Goal: Task Accomplishment & Management: Use online tool/utility

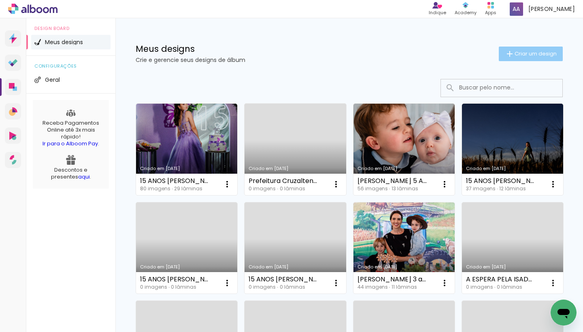
click at [547, 53] on span "Criar um design" at bounding box center [536, 53] width 42 height 5
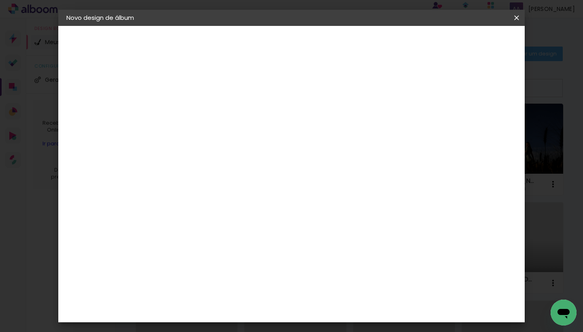
click at [199, 103] on input at bounding box center [199, 109] width 0 height 13
type input "PREFEITURA DE CRUZALTENSE"
type paper-input "PREFEITURA DE CRUZALTENSE"
click at [282, 47] on paper-button "Avançar" at bounding box center [262, 43] width 40 height 14
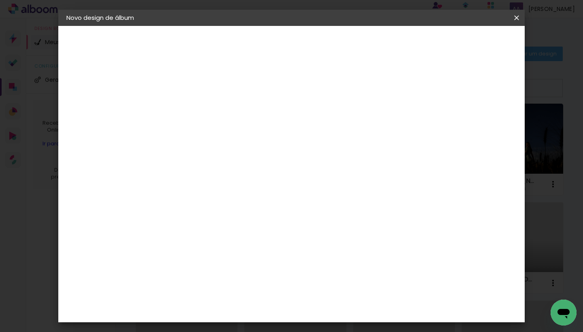
click at [214, 213] on div "Grupo Foto Sul" at bounding box center [204, 222] width 20 height 19
click at [206, 290] on div "Schlosser" at bounding box center [209, 293] width 31 height 6
click at [0, 0] on slot "Avançar" at bounding box center [0, 0] width 0 height 0
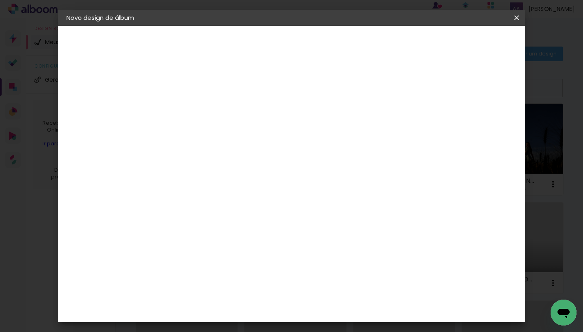
click at [254, 304] on span "30 × 30" at bounding box center [235, 314] width 38 height 21
click at [0, 0] on slot "Avançar" at bounding box center [0, 0] width 0 height 0
click at [466, 42] on span "Iniciar design" at bounding box center [447, 43] width 37 height 6
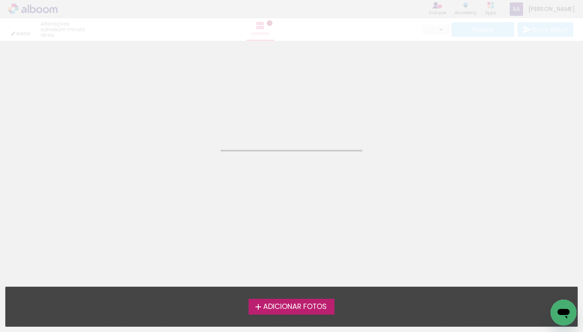
click at [311, 301] on label "Adicionar Fotos" at bounding box center [292, 306] width 86 height 15
click at [0, 0] on input "file" at bounding box center [0, 0] width 0 height 0
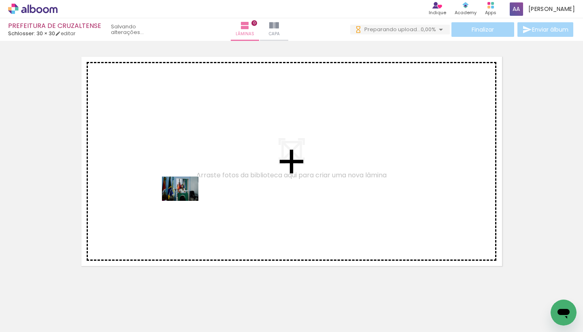
drag, startPoint x: 83, startPoint y: 306, endPoint x: 187, endPoint y: 200, distance: 148.1
click at [187, 200] on quentale-workspace at bounding box center [291, 166] width 583 height 332
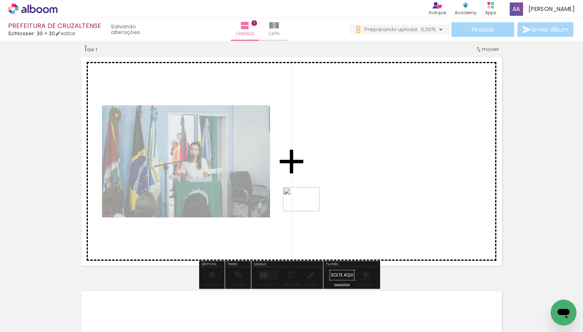
drag, startPoint x: 137, startPoint y: 305, endPoint x: 334, endPoint y: 181, distance: 232.5
click at [334, 181] on quentale-workspace at bounding box center [291, 166] width 583 height 332
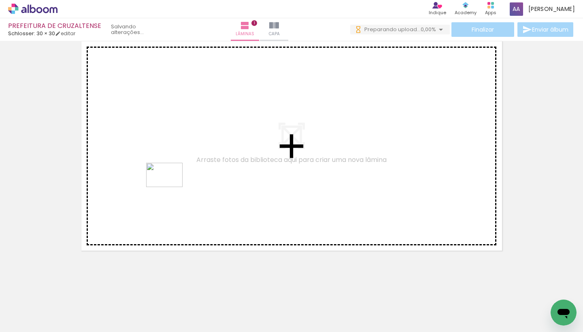
drag, startPoint x: 186, startPoint y: 303, endPoint x: 170, endPoint y: 184, distance: 120.1
click at [170, 184] on quentale-workspace at bounding box center [291, 166] width 583 height 332
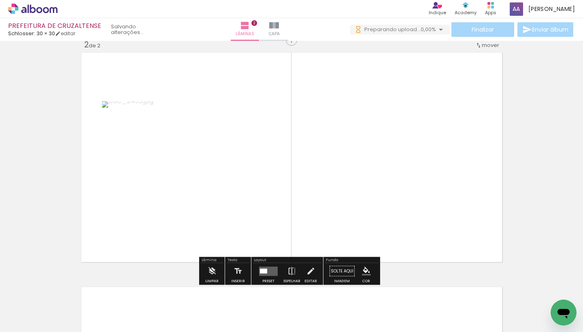
scroll to position [245, 0]
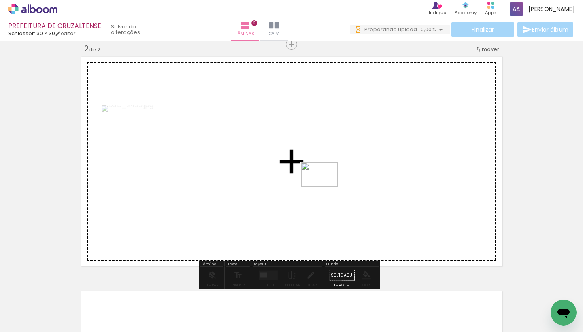
drag, startPoint x: 230, startPoint y: 304, endPoint x: 329, endPoint y: 184, distance: 155.4
click at [329, 184] on quentale-workspace at bounding box center [291, 166] width 583 height 332
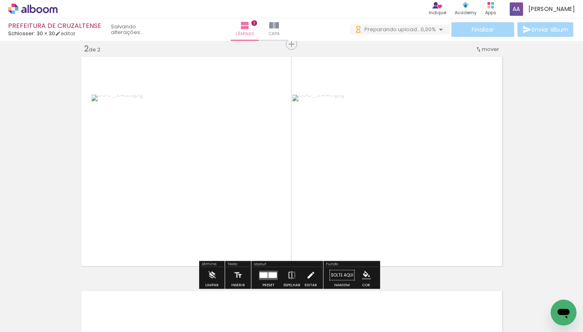
scroll to position [0, 0]
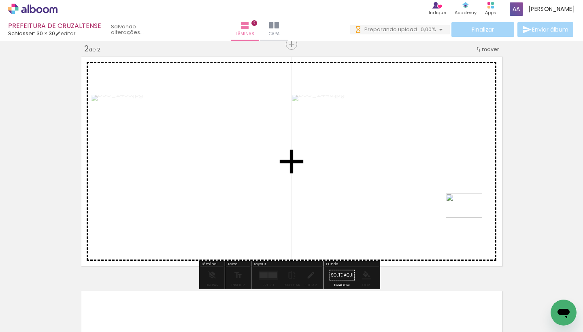
drag, startPoint x: 275, startPoint y: 308, endPoint x: 470, endPoint y: 218, distance: 215.4
click at [470, 218] on quentale-workspace at bounding box center [291, 166] width 583 height 332
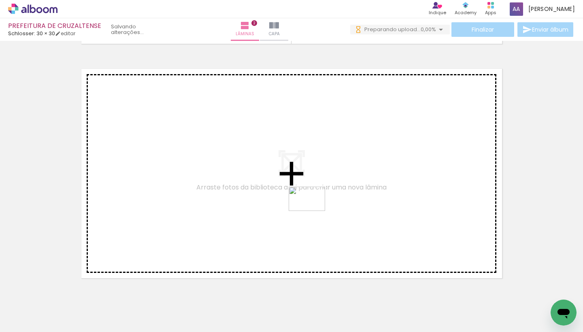
drag, startPoint x: 320, startPoint y: 277, endPoint x: 313, endPoint y: 211, distance: 66.4
click at [313, 211] on quentale-workspace at bounding box center [291, 166] width 583 height 332
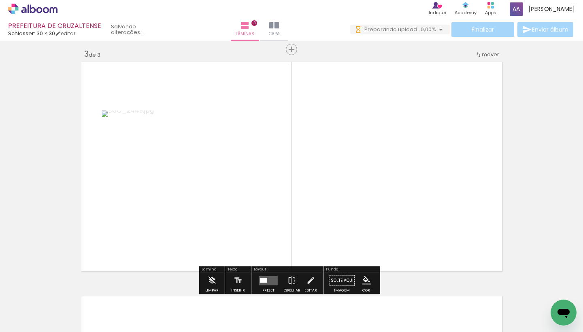
scroll to position [479, 0]
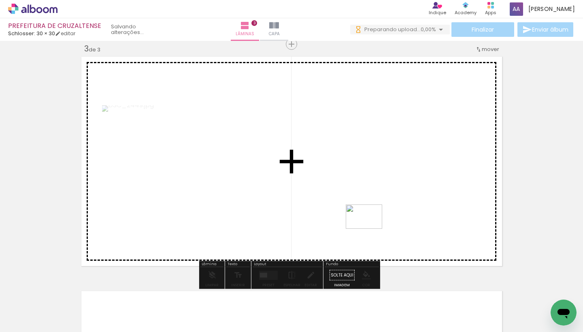
drag, startPoint x: 359, startPoint y: 310, endPoint x: 370, endPoint y: 210, distance: 100.8
click at [370, 210] on quentale-workspace at bounding box center [291, 166] width 583 height 332
drag, startPoint x: 405, startPoint y: 296, endPoint x: 412, endPoint y: 209, distance: 87.0
click at [412, 209] on quentale-workspace at bounding box center [291, 166] width 583 height 332
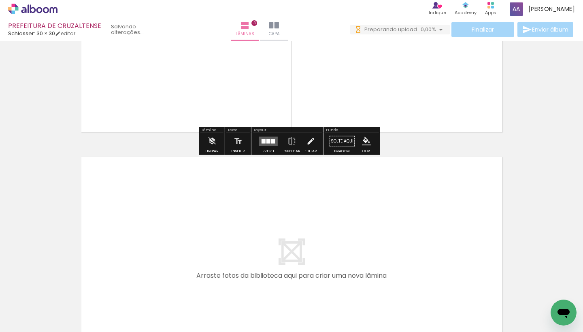
scroll to position [679, 0]
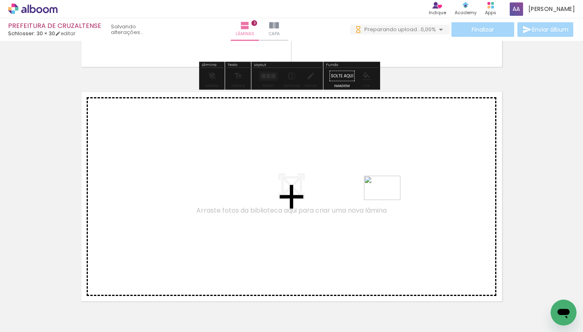
drag, startPoint x: 452, startPoint y: 303, endPoint x: 389, endPoint y: 200, distance: 121.0
click at [389, 200] on quentale-workspace at bounding box center [291, 166] width 583 height 332
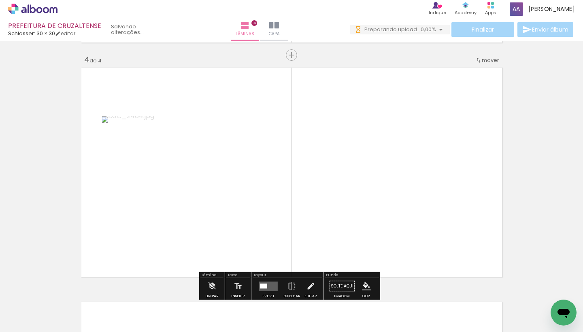
scroll to position [714, 0]
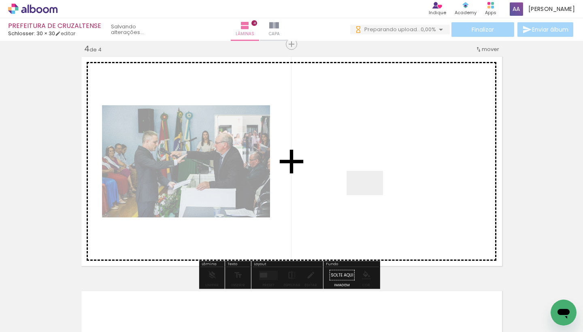
drag, startPoint x: 461, startPoint y: 281, endPoint x: 371, endPoint y: 195, distance: 124.7
click at [371, 195] on quentale-workspace at bounding box center [291, 166] width 583 height 332
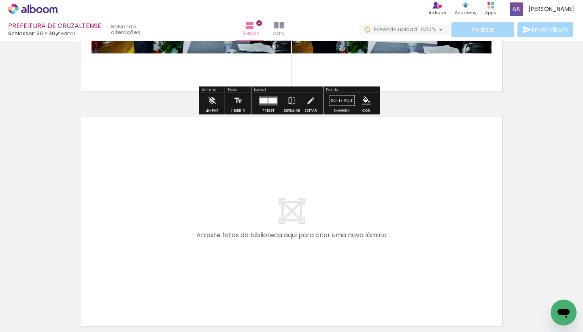
scroll to position [902, 0]
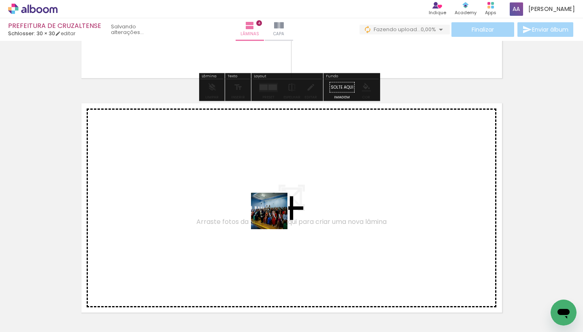
drag, startPoint x: 315, startPoint y: 304, endPoint x: 269, endPoint y: 206, distance: 108.8
click at [269, 206] on quentale-workspace at bounding box center [291, 166] width 583 height 332
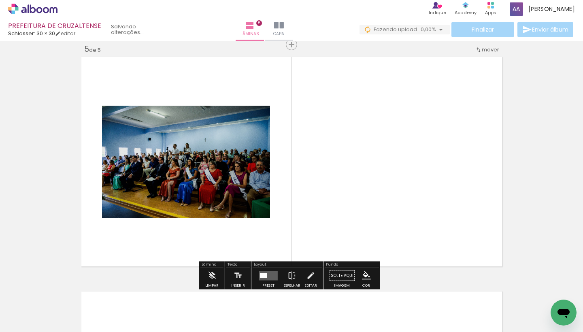
scroll to position [948, 0]
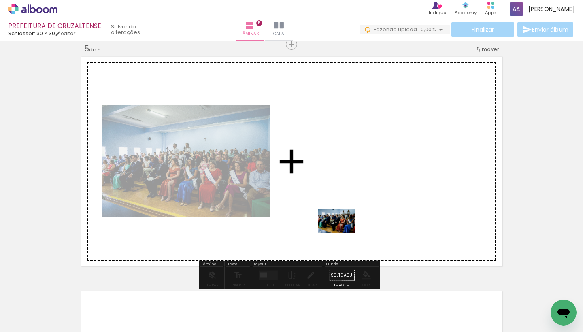
drag, startPoint x: 335, startPoint y: 312, endPoint x: 346, endPoint y: 228, distance: 85.3
click at [346, 228] on quentale-workspace at bounding box center [291, 166] width 583 height 332
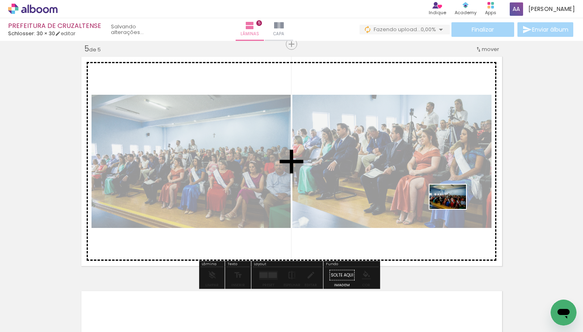
drag, startPoint x: 389, startPoint y: 311, endPoint x: 454, endPoint y: 209, distance: 121.3
click at [454, 209] on quentale-workspace at bounding box center [291, 166] width 583 height 332
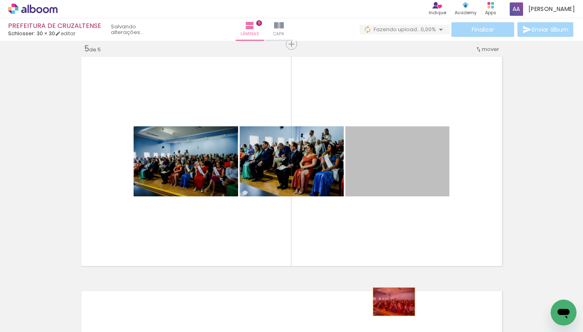
drag, startPoint x: 402, startPoint y: 188, endPoint x: 391, endPoint y: 302, distance: 114.8
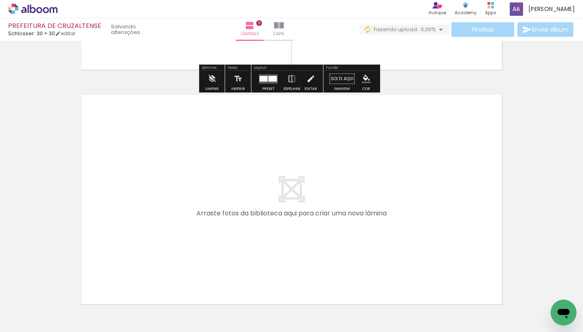
scroll to position [1198, 0]
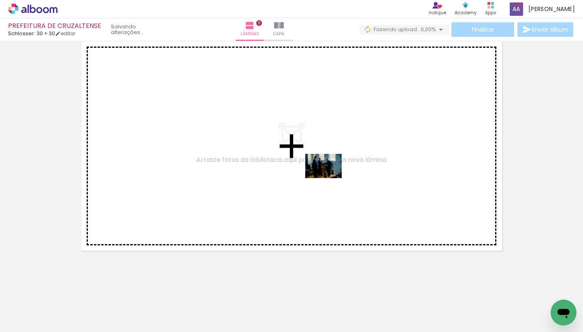
drag, startPoint x: 443, startPoint y: 308, endPoint x: 330, endPoint y: 178, distance: 172.6
click at [330, 178] on quentale-workspace at bounding box center [291, 166] width 583 height 332
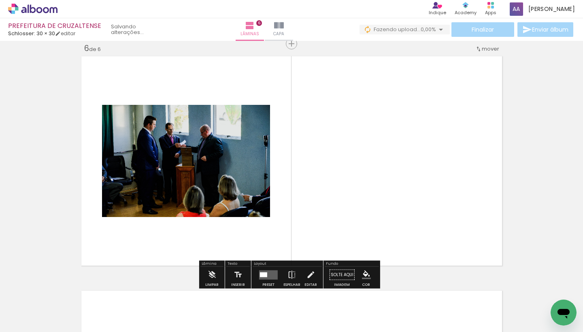
scroll to position [1183, 0]
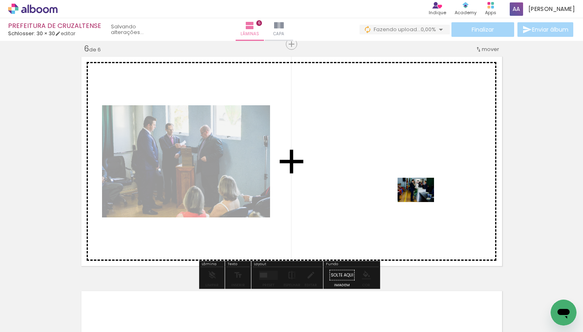
drag, startPoint x: 474, startPoint y: 294, endPoint x: 422, endPoint y: 202, distance: 105.0
click at [422, 202] on quentale-workspace at bounding box center [291, 166] width 583 height 332
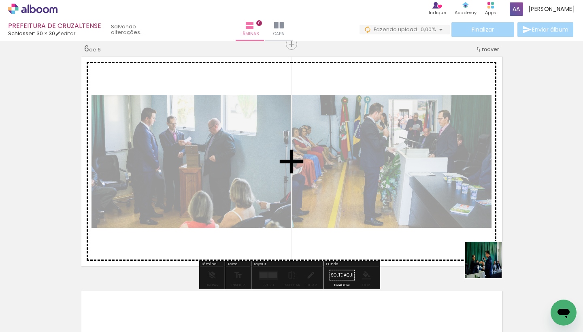
drag, startPoint x: 531, startPoint y: 316, endPoint x: 473, endPoint y: 249, distance: 88.7
click at [473, 249] on quentale-workspace at bounding box center [291, 166] width 583 height 332
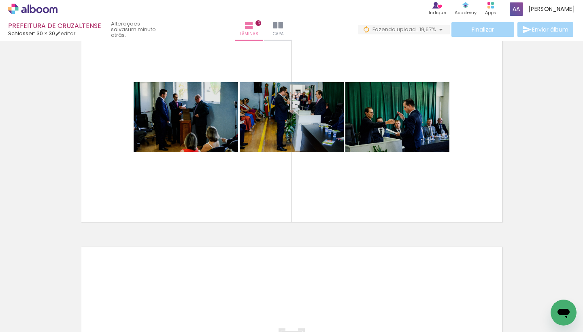
scroll to position [0, 396]
drag, startPoint x: 124, startPoint y: 330, endPoint x: 173, endPoint y: 328, distance: 49.5
click at [66, 328] on iron-horizontal-list at bounding box center [58, 307] width 16 height 51
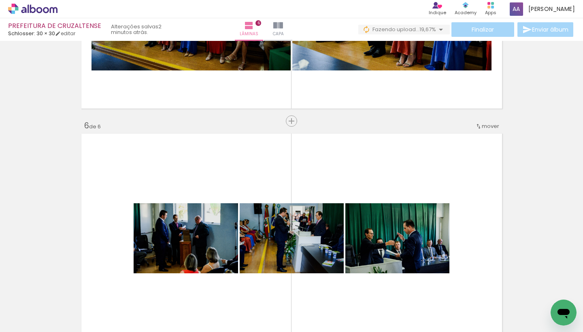
scroll to position [1104, 0]
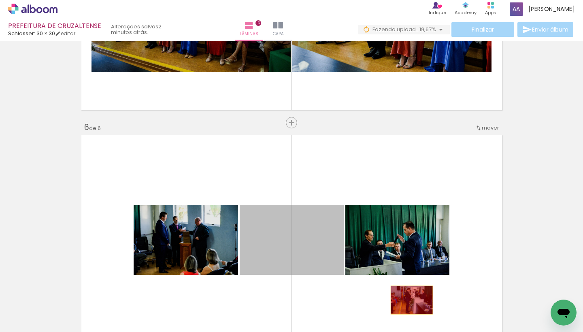
drag, startPoint x: 330, startPoint y: 248, endPoint x: 410, endPoint y: 303, distance: 97.3
click at [410, 303] on quentale-workspace at bounding box center [291, 166] width 583 height 332
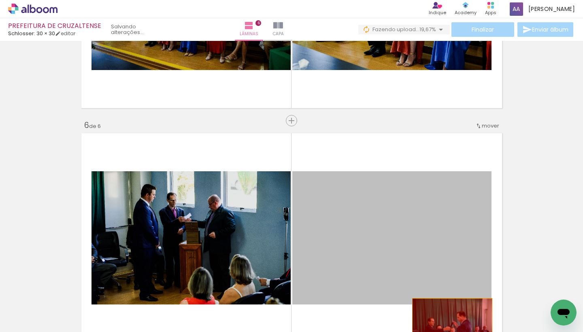
drag, startPoint x: 402, startPoint y: 239, endPoint x: 451, endPoint y: 322, distance: 96.4
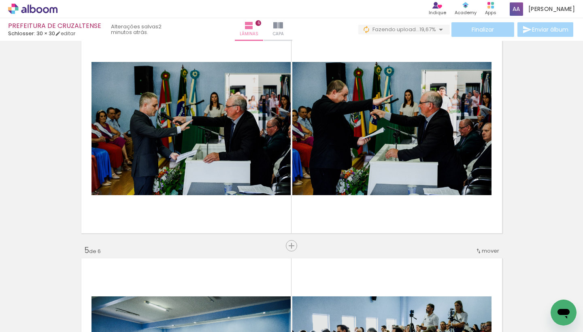
scroll to position [801, 0]
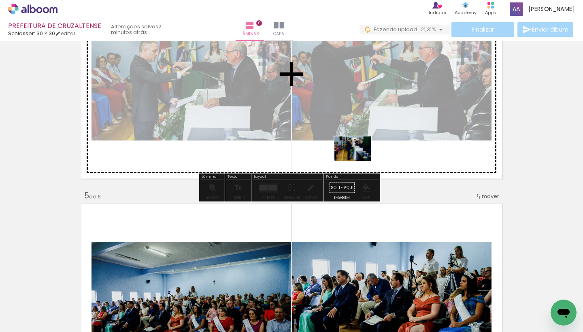
drag, startPoint x: 335, startPoint y: 308, endPoint x: 359, endPoint y: 161, distance: 148.5
click at [359, 161] on quentale-workspace at bounding box center [291, 166] width 583 height 332
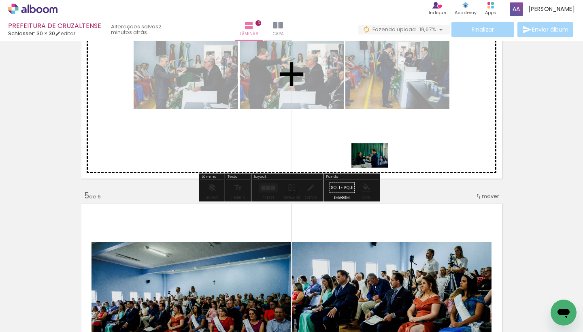
drag, startPoint x: 376, startPoint y: 301, endPoint x: 377, endPoint y: 164, distance: 136.5
click at [377, 164] on quentale-workspace at bounding box center [291, 166] width 583 height 332
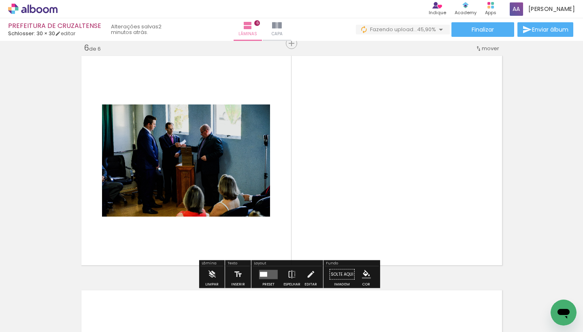
scroll to position [0, 445]
drag, startPoint x: 224, startPoint y: 329, endPoint x: 286, endPoint y: 332, distance: 62.5
click at [66, 332] on iron-horizontal-list at bounding box center [58, 307] width 16 height 51
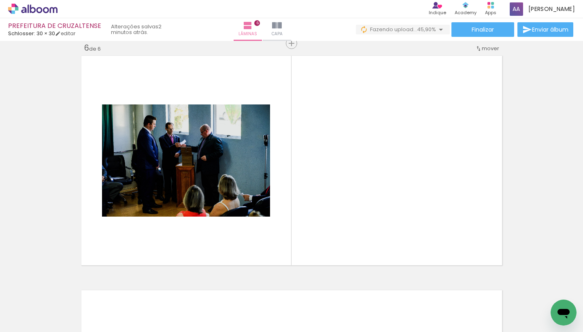
scroll to position [0, 487]
drag, startPoint x: 210, startPoint y: 328, endPoint x: 237, endPoint y: 326, distance: 27.2
click at [66, 326] on iron-horizontal-list at bounding box center [58, 307] width 16 height 51
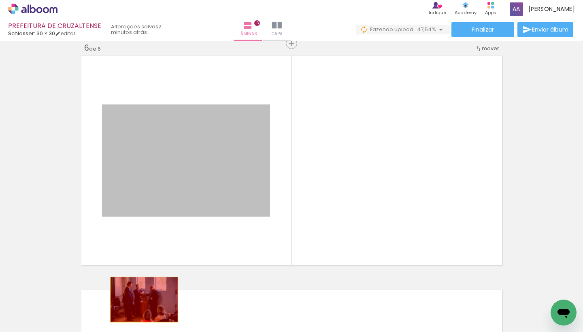
drag, startPoint x: 194, startPoint y: 227, endPoint x: 141, endPoint y: 300, distance: 89.7
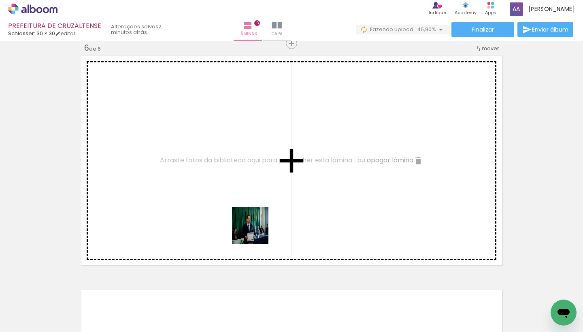
drag, startPoint x: 313, startPoint y: 308, endPoint x: 237, endPoint y: 209, distance: 124.6
click at [237, 209] on quentale-workspace at bounding box center [291, 166] width 583 height 332
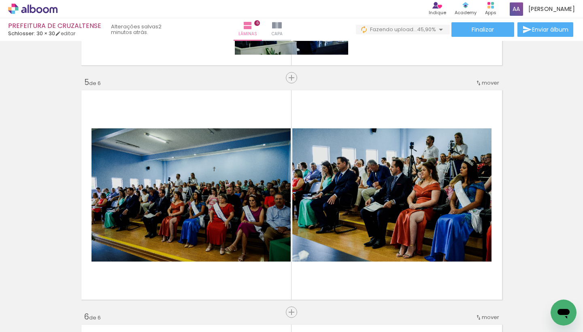
scroll to position [926, 0]
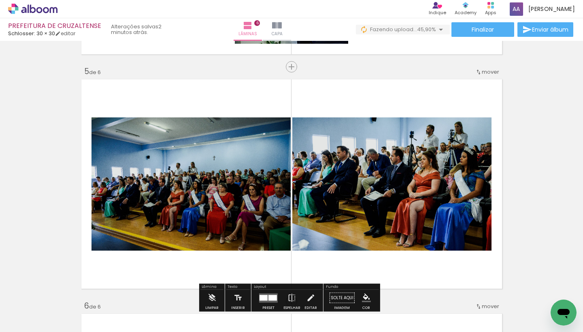
drag, startPoint x: 328, startPoint y: 98, endPoint x: 315, endPoint y: 175, distance: 78.9
click at [318, 183] on quentale-layouter at bounding box center [292, 184] width 426 height 214
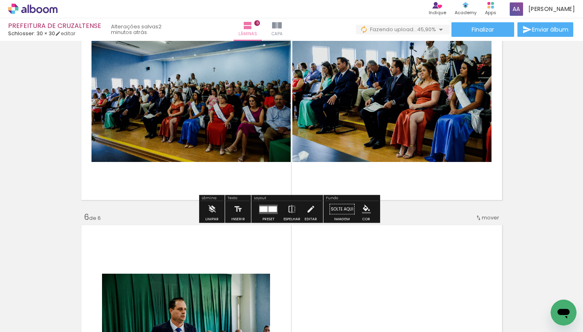
scroll to position [921, 0]
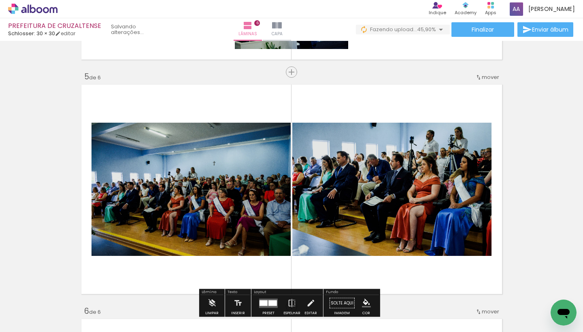
click at [485, 75] on span "mover" at bounding box center [490, 77] width 17 height 8
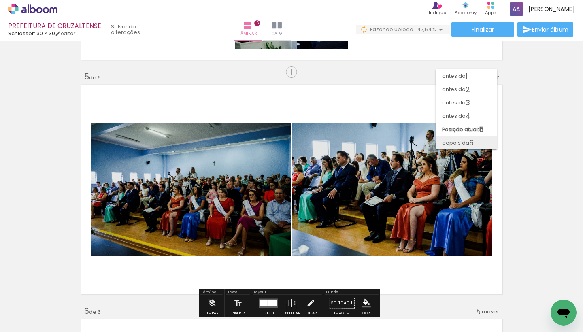
click at [475, 141] on paper-item "depois da 6" at bounding box center [467, 142] width 62 height 13
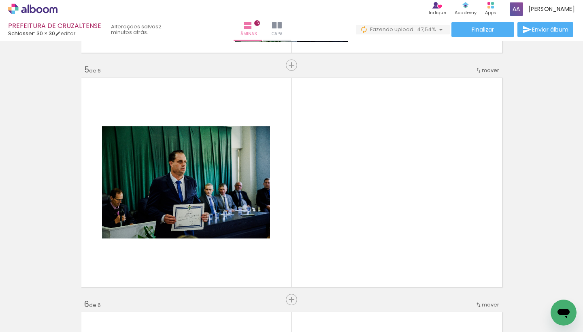
scroll to position [990, 0]
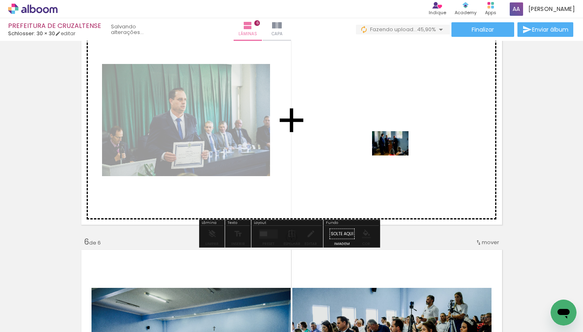
drag, startPoint x: 196, startPoint y: 308, endPoint x: 397, endPoint y: 155, distance: 252.7
click at [397, 155] on quentale-workspace at bounding box center [291, 166] width 583 height 332
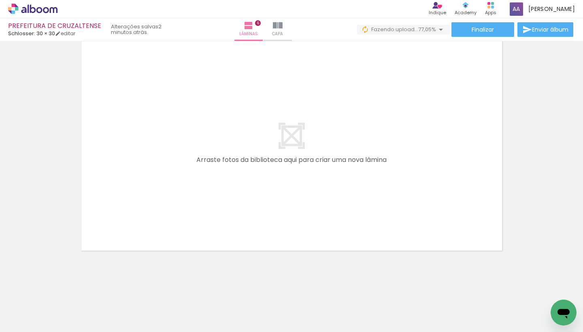
scroll to position [0, 530]
drag, startPoint x: 188, startPoint y: 327, endPoint x: 255, endPoint y: 323, distance: 66.5
click at [66, 323] on iron-horizontal-list at bounding box center [58, 307] width 16 height 51
drag, startPoint x: 212, startPoint y: 327, endPoint x: 238, endPoint y: 327, distance: 26.3
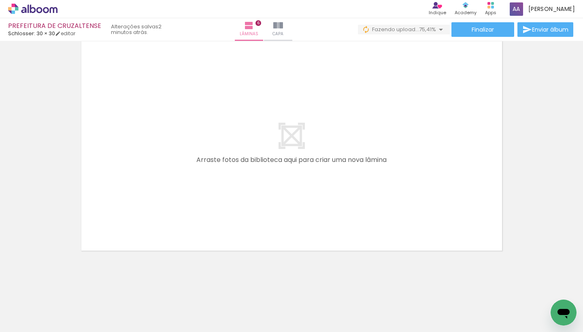
click at [66, 327] on iron-horizontal-list at bounding box center [58, 307] width 16 height 51
drag, startPoint x: 222, startPoint y: 329, endPoint x: 237, endPoint y: 329, distance: 15.8
click at [66, 329] on iron-horizontal-list at bounding box center [58, 307] width 16 height 51
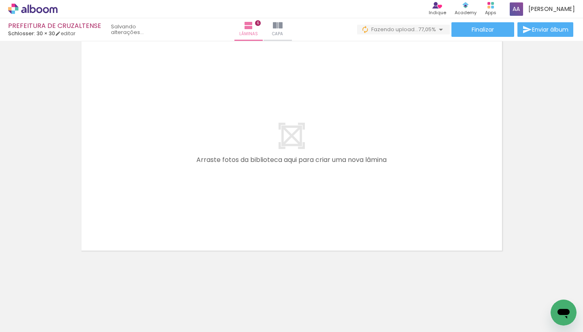
drag, startPoint x: 230, startPoint y: 329, endPoint x: 251, endPoint y: 328, distance: 20.7
click at [66, 328] on iron-horizontal-list at bounding box center [58, 307] width 16 height 51
drag, startPoint x: 230, startPoint y: 328, endPoint x: 258, endPoint y: 329, distance: 28.4
click at [66, 329] on iron-horizontal-list at bounding box center [58, 307] width 16 height 51
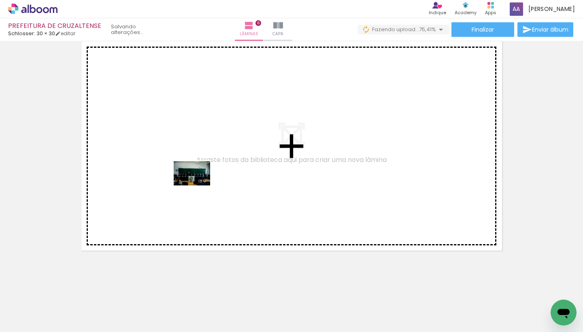
drag, startPoint x: 457, startPoint y: 305, endPoint x: 180, endPoint y: 182, distance: 302.5
click at [180, 182] on quentale-workspace at bounding box center [291, 166] width 583 height 332
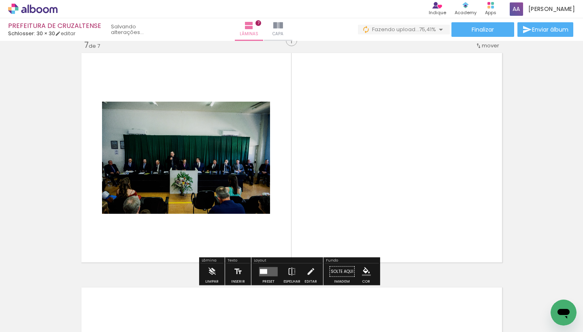
scroll to position [1418, 0]
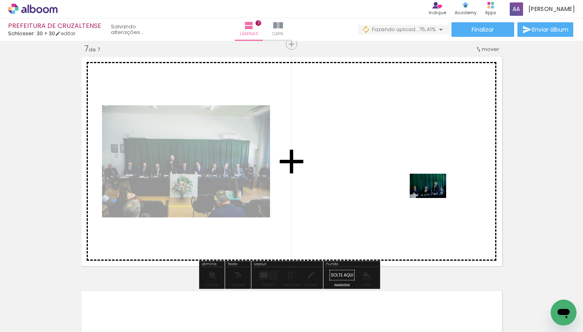
drag, startPoint x: 510, startPoint y: 312, endPoint x: 435, endPoint y: 198, distance: 136.9
click at [435, 198] on quentale-workspace at bounding box center [291, 166] width 583 height 332
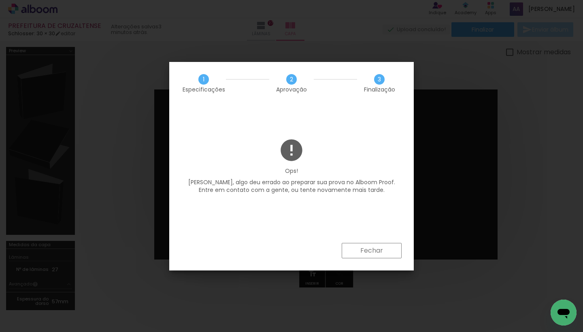
scroll to position [556, 0]
click at [0, 0] on slot "Fechar" at bounding box center [0, 0] width 0 height 0
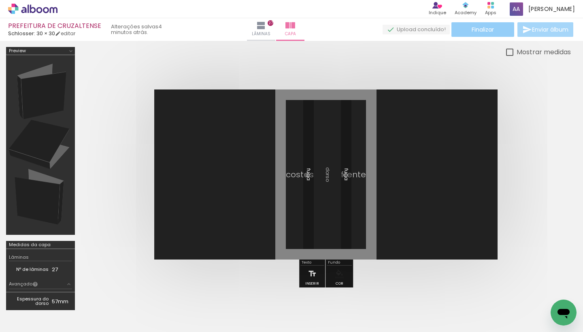
click at [497, 28] on paper-button "Finalizar" at bounding box center [483, 29] width 63 height 15
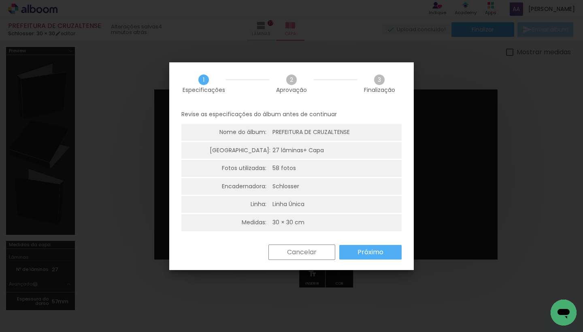
click at [0, 0] on slot "Próximo" at bounding box center [0, 0] width 0 height 0
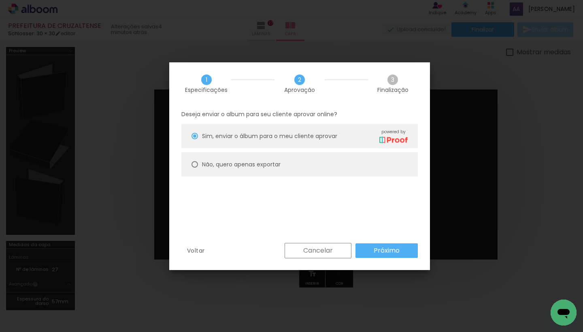
click at [186, 168] on paper-radio-button "Não, quero apenas exportar" at bounding box center [300, 164] width 237 height 24
type paper-radio-button "on"
click at [0, 0] on slot "Próximo" at bounding box center [0, 0] width 0 height 0
type input "Alta, 300 DPI"
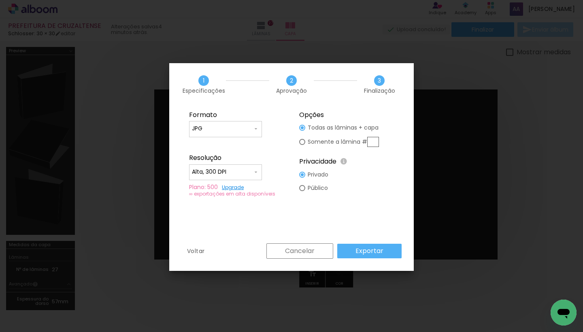
click at [0, 0] on slot "Exportar" at bounding box center [0, 0] width 0 height 0
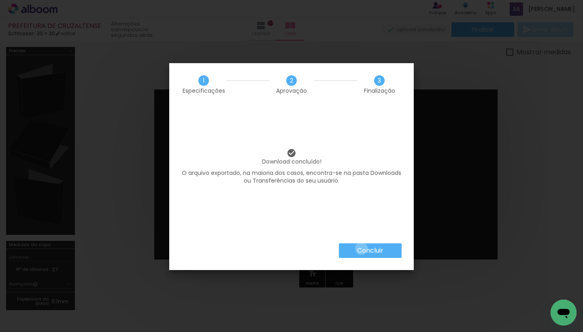
click at [0, 0] on slot "Concluir" at bounding box center [0, 0] width 0 height 0
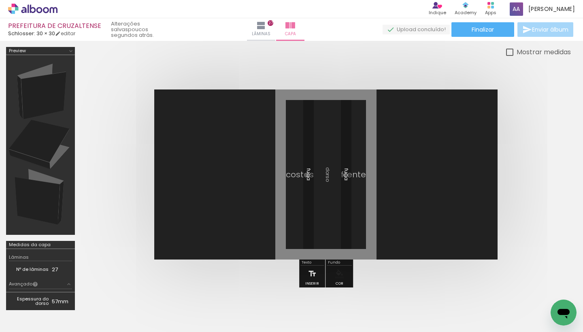
click at [38, 0] on html "link( href="../../bower_components/polymer/polymer.html" rel="import" ) picture…" at bounding box center [291, 166] width 583 height 332
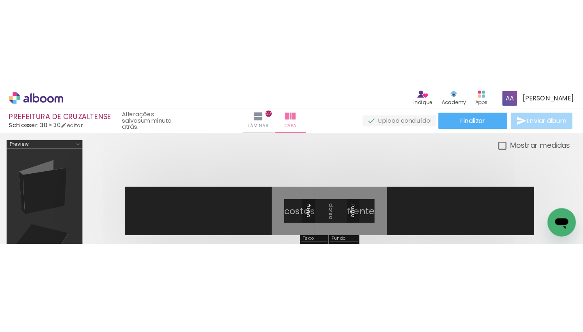
scroll to position [556, 0]
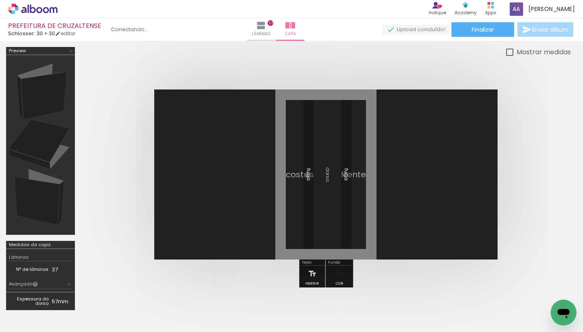
click at [294, 67] on div at bounding box center [326, 174] width 490 height 235
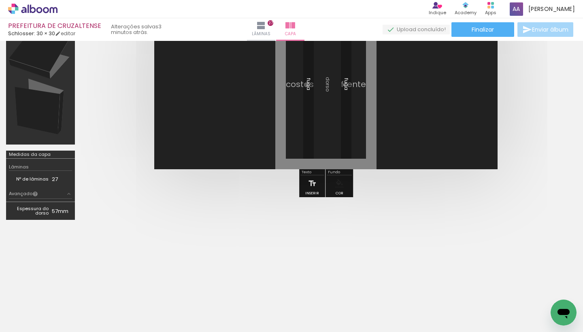
scroll to position [0, 0]
